Goal: Find specific page/section: Find specific page/section

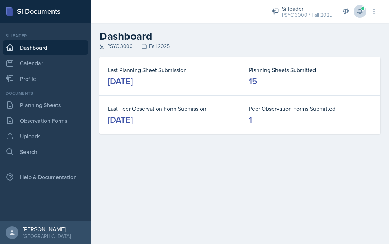
click at [359, 16] on button at bounding box center [359, 11] width 13 height 13
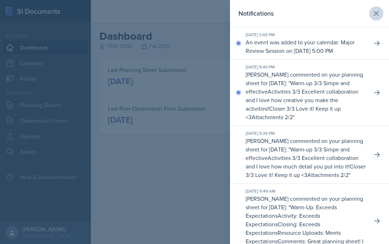
click at [378, 11] on icon at bounding box center [376, 13] width 4 height 4
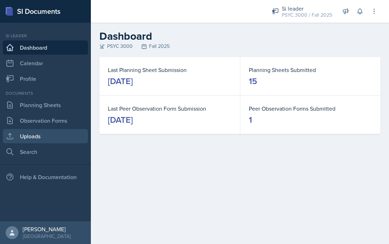
click at [37, 140] on link "Uploads" at bounding box center [45, 136] width 85 height 14
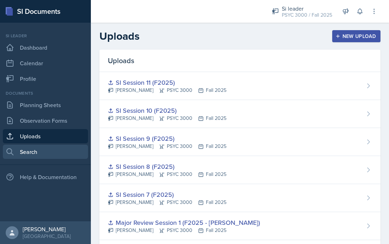
click at [34, 150] on link "Search" at bounding box center [45, 152] width 85 height 14
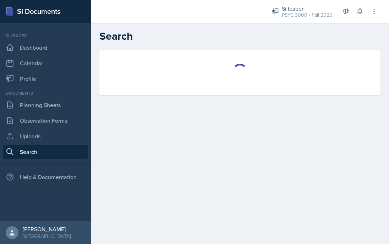
select select "all"
select select "1"
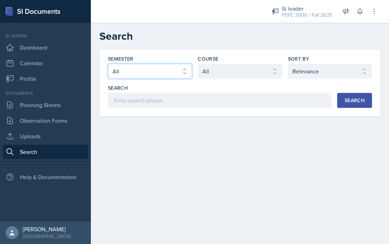
select select "e2039551-f485-4c1b-a525-5b9893bb04c4"
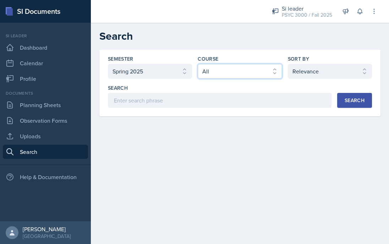
select select "a6d59019-deb4-4e6a-9cae-caaa95bc3408"
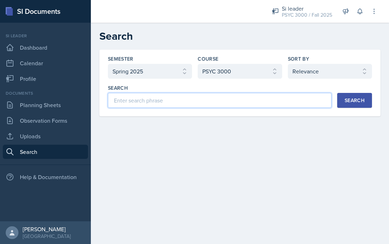
click at [171, 105] on input at bounding box center [220, 100] width 224 height 15
type input "Major Review"
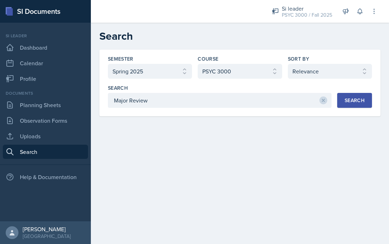
click at [359, 102] on div "Search" at bounding box center [354, 101] width 20 height 6
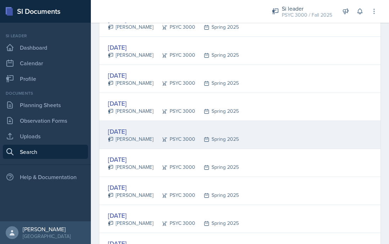
scroll to position [302, 0]
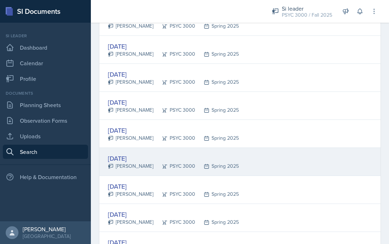
click at [141, 163] on div "[PERSON_NAME]" at bounding box center [130, 165] width 45 height 7
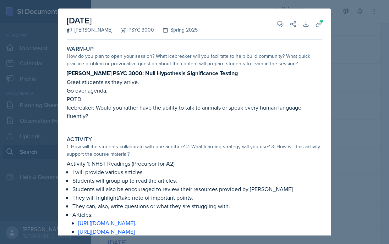
click at [373, 78] on div at bounding box center [194, 122] width 389 height 244
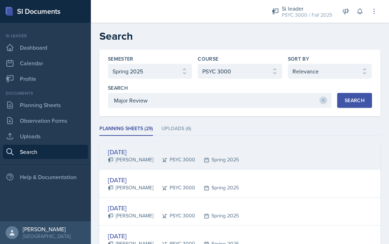
scroll to position [0, 0]
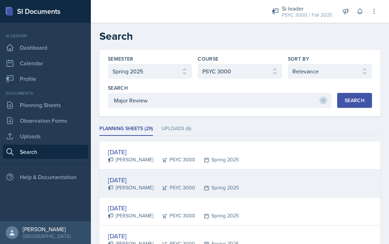
click at [214, 186] on div "Spring 2025" at bounding box center [217, 187] width 44 height 7
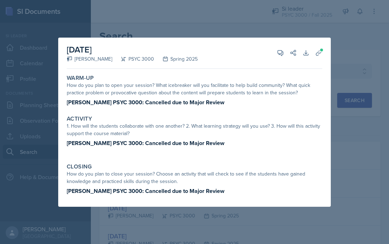
click at [343, 124] on div at bounding box center [194, 122] width 389 height 244
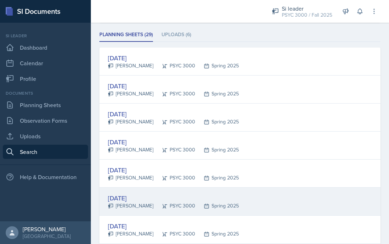
scroll to position [99, 0]
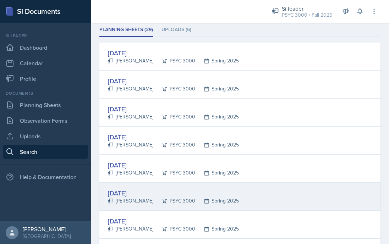
click at [212, 196] on div "[DATE]" at bounding box center [173, 193] width 131 height 10
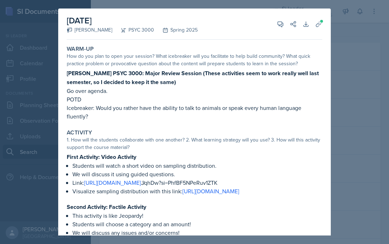
click at [337, 129] on div at bounding box center [194, 122] width 389 height 244
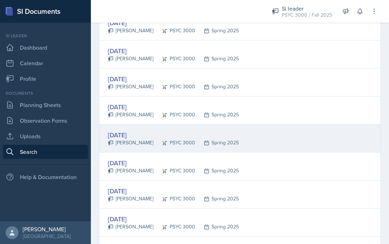
scroll to position [318, 0]
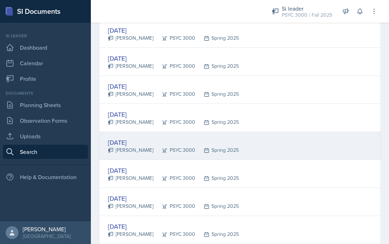
click at [200, 150] on div "Spring 2025" at bounding box center [217, 150] width 44 height 7
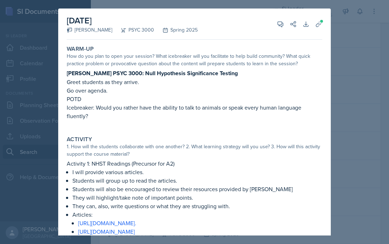
click at [350, 87] on div at bounding box center [194, 122] width 389 height 244
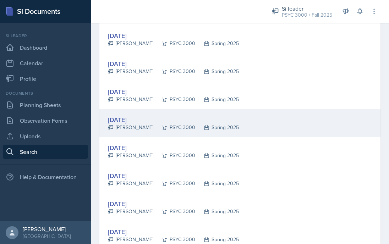
scroll to position [369, 0]
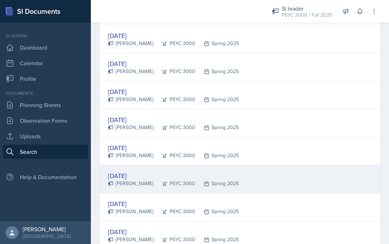
click at [259, 178] on div "[DATE] [PERSON_NAME] PSYC 3000 Spring 2025" at bounding box center [239, 179] width 281 height 28
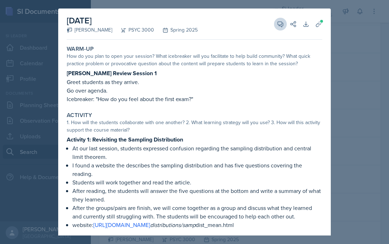
scroll to position [0, 0]
click at [321, 23] on span at bounding box center [321, 21] width 4 height 4
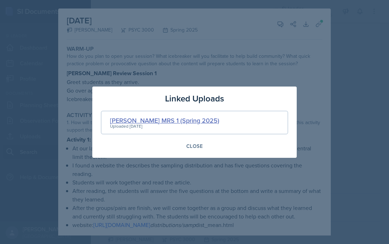
click at [125, 118] on div "[PERSON_NAME] MRS 1 (Spring 2025)" at bounding box center [164, 121] width 109 height 10
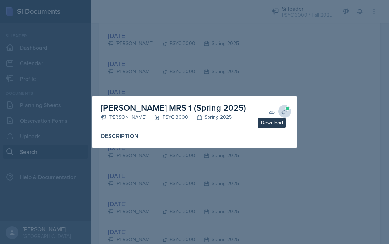
click at [283, 112] on icon at bounding box center [284, 111] width 7 height 7
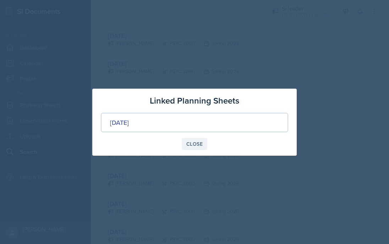
click at [194, 141] on div "Close" at bounding box center [194, 144] width 16 height 6
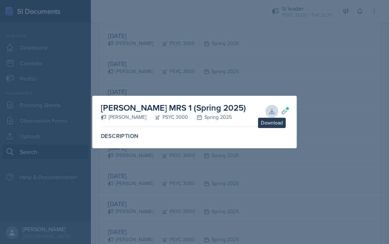
click at [274, 111] on icon at bounding box center [271, 111] width 7 height 7
click at [146, 155] on div at bounding box center [194, 122] width 389 height 244
